Goal: Task Accomplishment & Management: Use online tool/utility

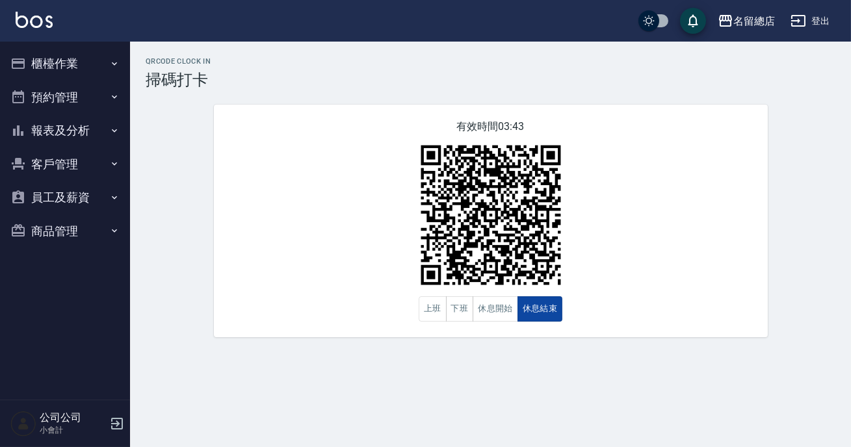
click at [517, 319] on button "休息結束" at bounding box center [540, 308] width 46 height 25
click at [499, 314] on button "休息開始" at bounding box center [496, 308] width 46 height 25
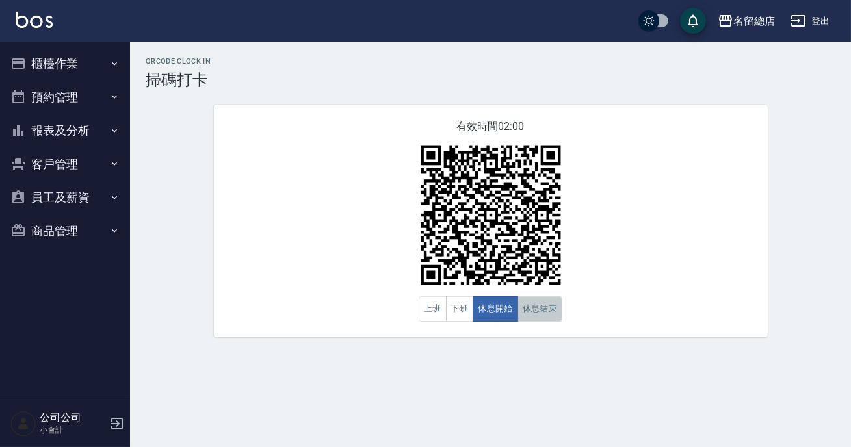
click at [555, 305] on button "休息結束" at bounding box center [540, 308] width 46 height 25
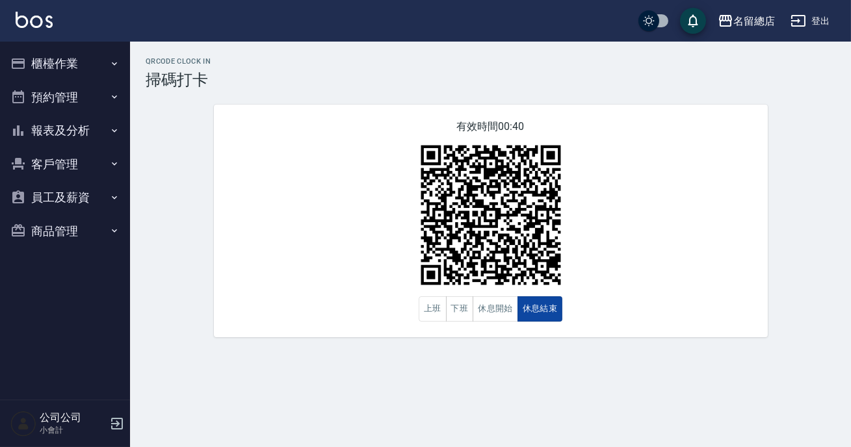
click at [556, 305] on button "休息結束" at bounding box center [540, 308] width 46 height 25
click at [501, 317] on button "休息開始" at bounding box center [496, 308] width 46 height 25
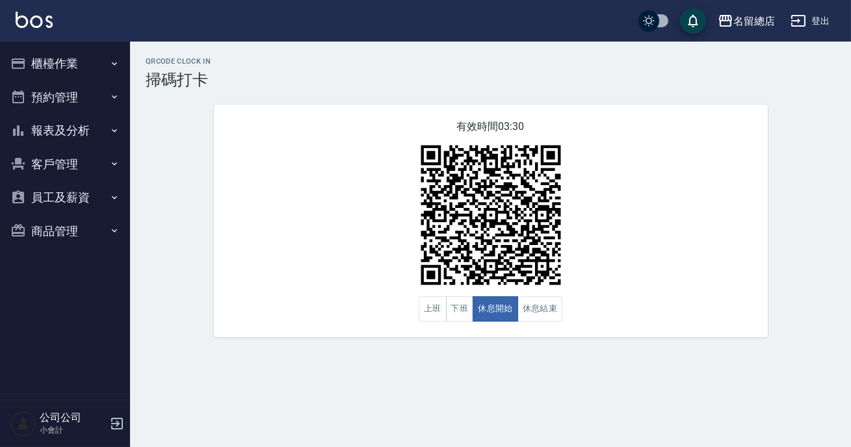
drag, startPoint x: 228, startPoint y: 131, endPoint x: 230, endPoint y: 38, distance: 93.6
click at [228, 130] on div "有效時間 03:30 上班 下班 休息開始 休息結束" at bounding box center [491, 221] width 554 height 233
click at [421, 71] on h3 "掃碼打卡" at bounding box center [491, 80] width 690 height 18
click at [566, 143] on img at bounding box center [491, 215] width 163 height 163
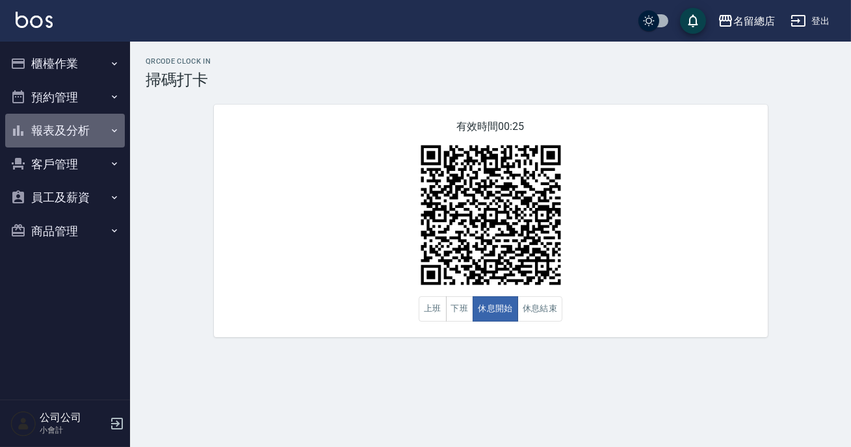
click at [72, 130] on button "報表及分析" at bounding box center [65, 131] width 120 height 34
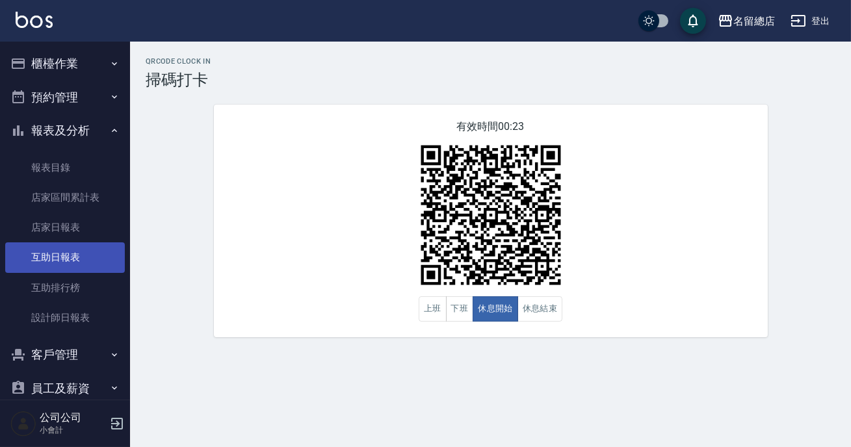
click at [70, 257] on link "互助日報表" at bounding box center [65, 257] width 120 height 30
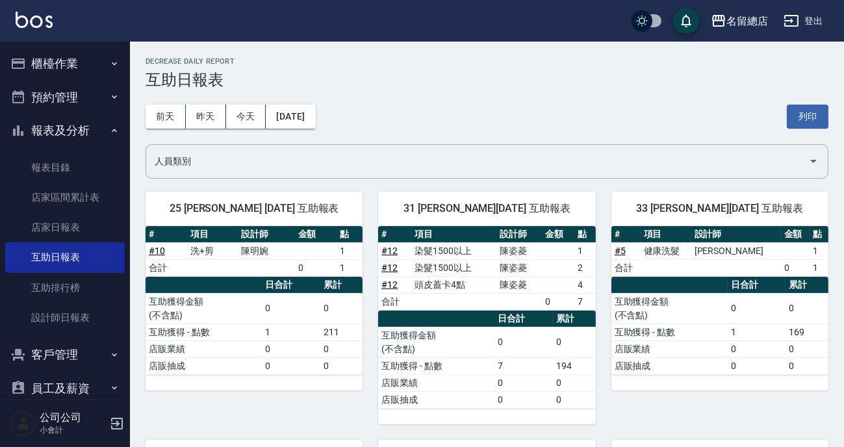
click at [52, 72] on button "櫃檯作業" at bounding box center [65, 64] width 120 height 34
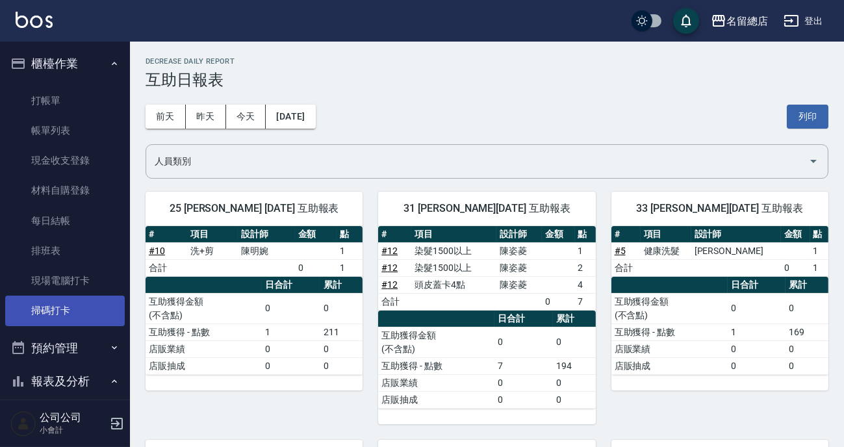
click at [80, 306] on link "掃碼打卡" at bounding box center [65, 311] width 120 height 30
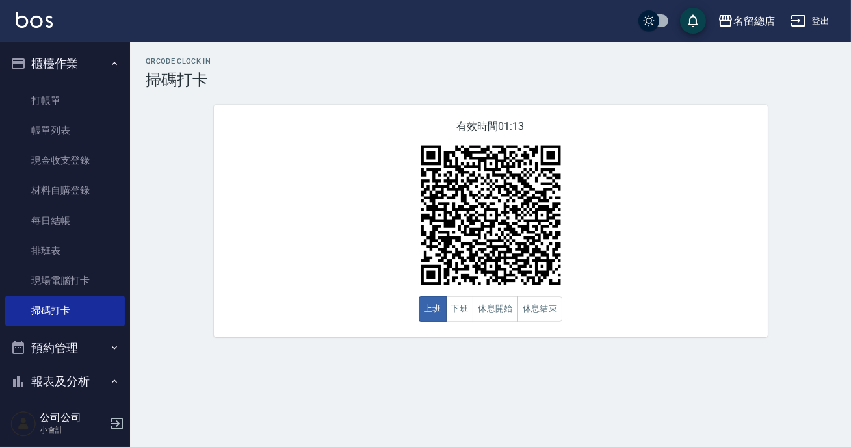
click at [261, 59] on h2 "QRcode Clock In" at bounding box center [491, 61] width 690 height 8
click at [529, 315] on button "休息結束" at bounding box center [540, 308] width 46 height 25
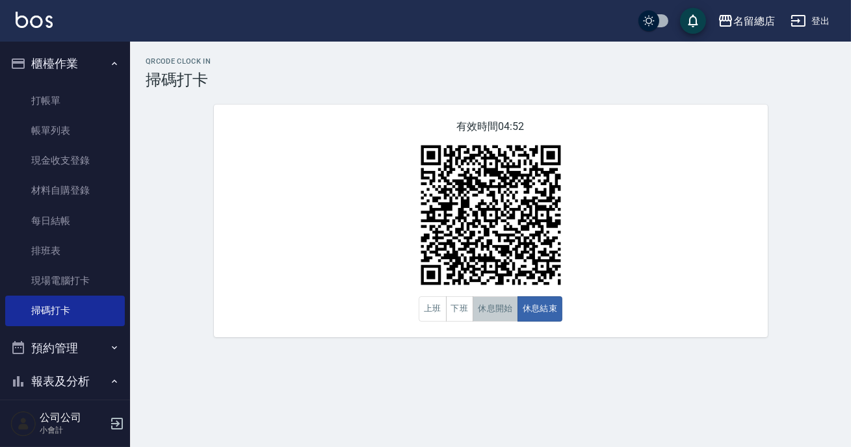
click at [508, 305] on button "休息開始" at bounding box center [496, 308] width 46 height 25
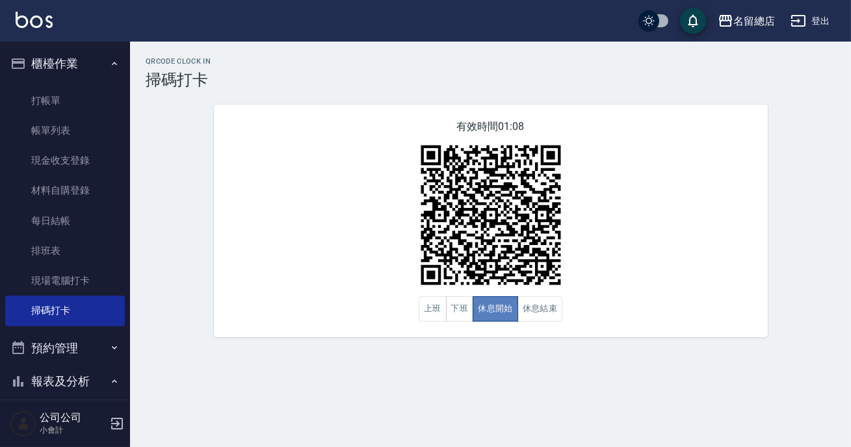
drag, startPoint x: 508, startPoint y: 305, endPoint x: 442, endPoint y: 293, distance: 66.8
click at [508, 305] on button "休息開始" at bounding box center [496, 308] width 46 height 25
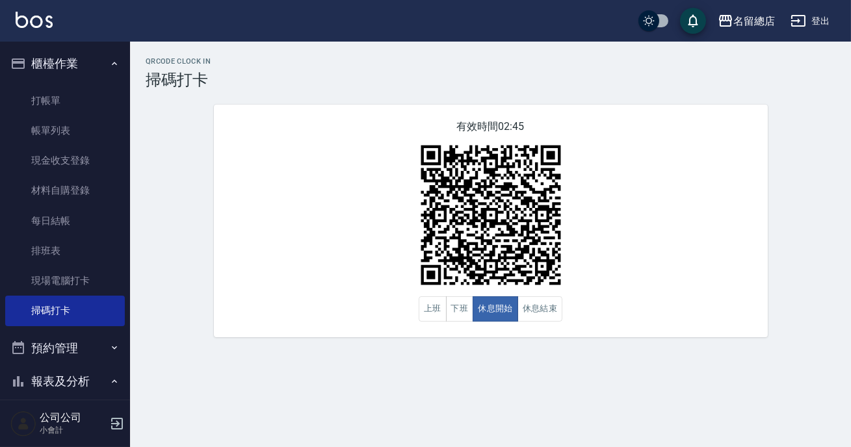
click at [657, 89] on div "QRcode Clock In 掃碼打卡 有效時間 02:45 上班 下班 休息開始 休息結束" at bounding box center [490, 197] width 721 height 280
click at [682, 161] on div "有效時間 02:16 上班 下班 休息開始 休息結束" at bounding box center [491, 221] width 554 height 233
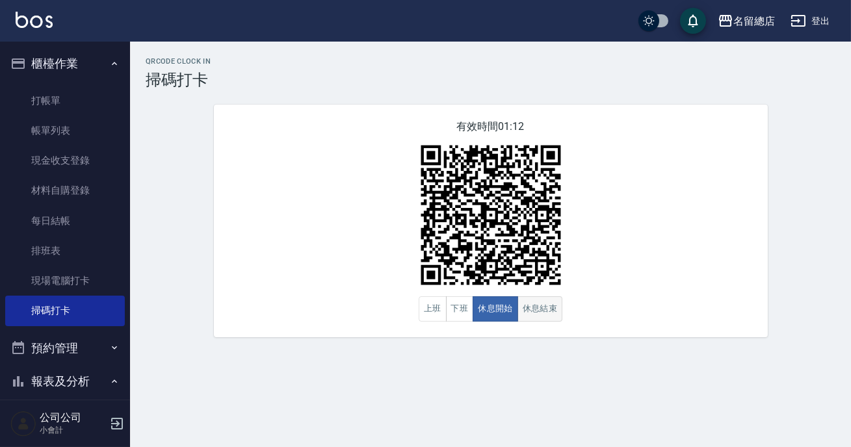
click at [534, 315] on button "休息結束" at bounding box center [540, 308] width 46 height 25
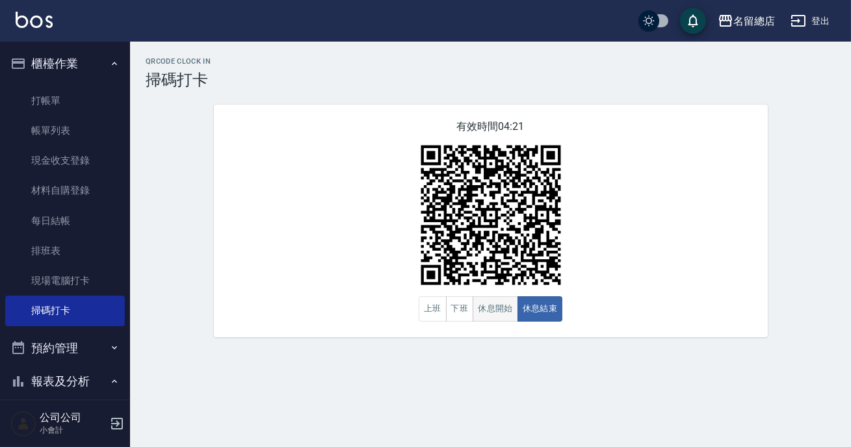
click at [487, 314] on button "休息開始" at bounding box center [496, 308] width 46 height 25
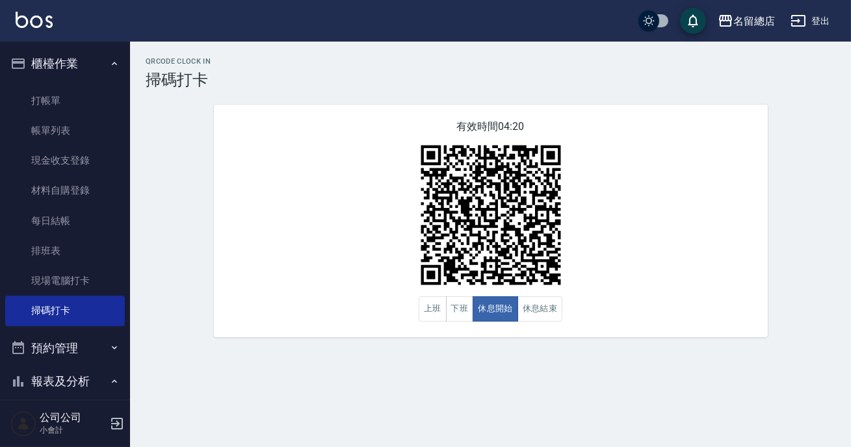
click at [840, 288] on div "QRcode Clock In 掃碼打卡 有效時間 04:20 上班 下班 休息開始 休息結束" at bounding box center [490, 197] width 721 height 280
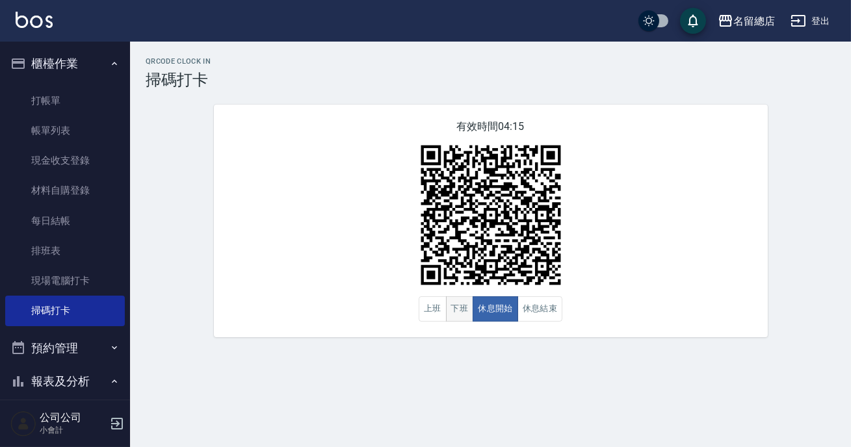
click at [462, 317] on button "下班" at bounding box center [460, 308] width 28 height 25
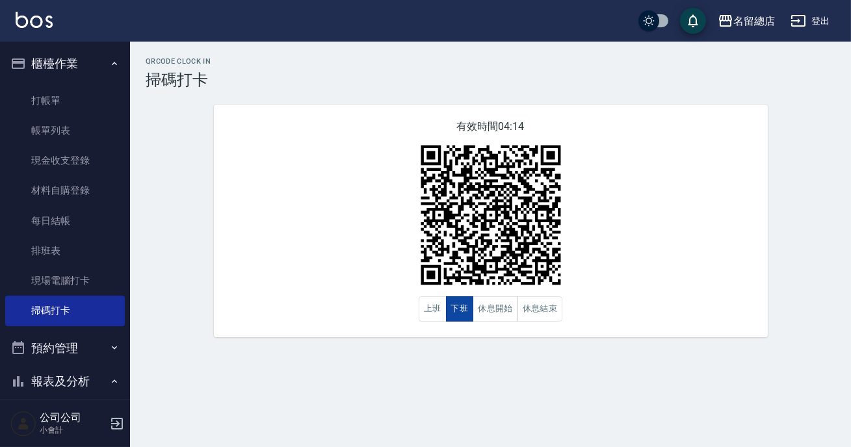
click at [462, 317] on button "下班" at bounding box center [460, 308] width 28 height 25
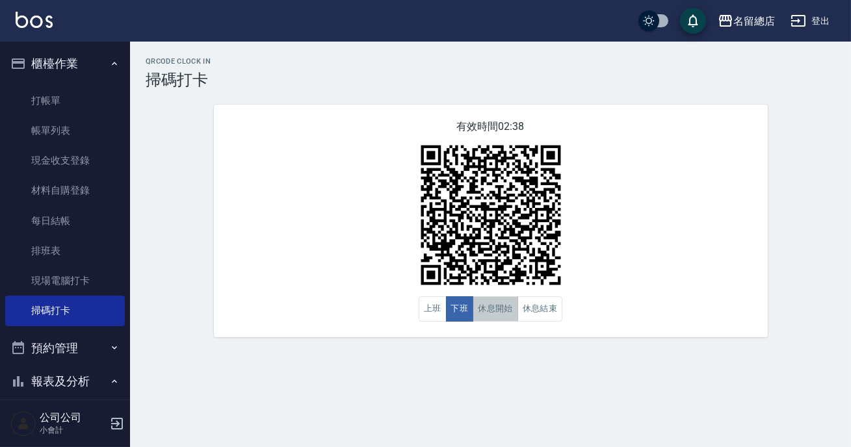
click at [494, 309] on button "休息開始" at bounding box center [496, 308] width 46 height 25
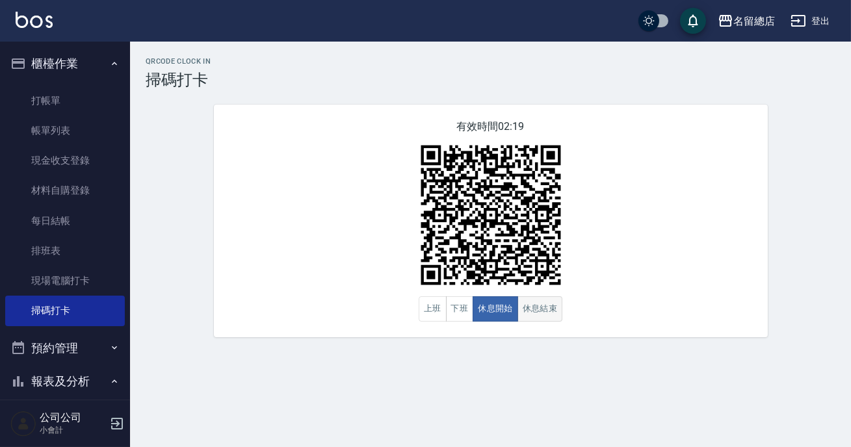
click at [555, 307] on div "有效時間 02:19 上班 下班 休息開始 休息結束" at bounding box center [491, 221] width 554 height 233
click at [555, 308] on button "休息結束" at bounding box center [540, 308] width 46 height 25
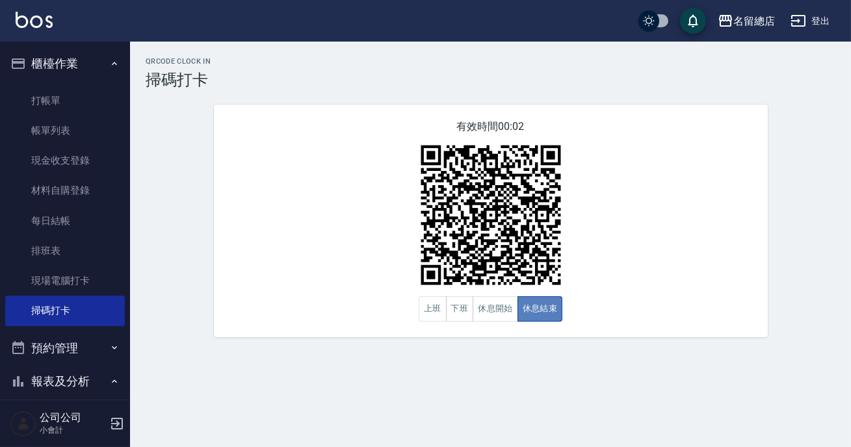
click at [555, 308] on button "休息結束" at bounding box center [540, 308] width 46 height 25
click at [508, 310] on button "休息開始" at bounding box center [496, 308] width 46 height 25
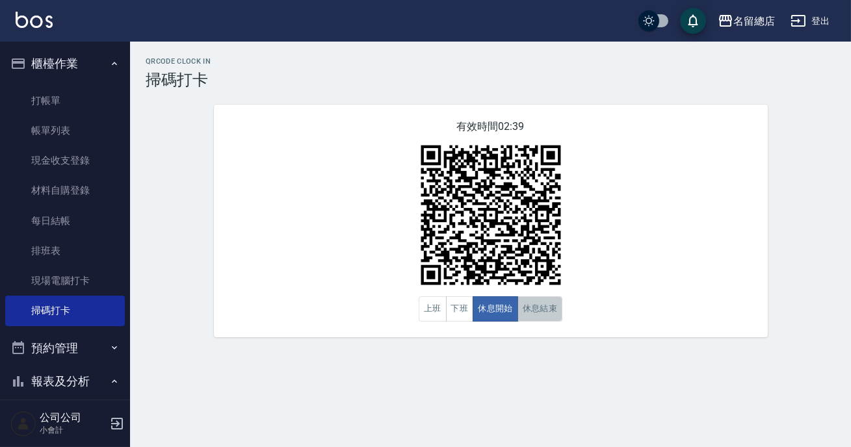
click at [536, 311] on button "休息結束" at bounding box center [540, 308] width 46 height 25
